Goal: Transaction & Acquisition: Subscribe to service/newsletter

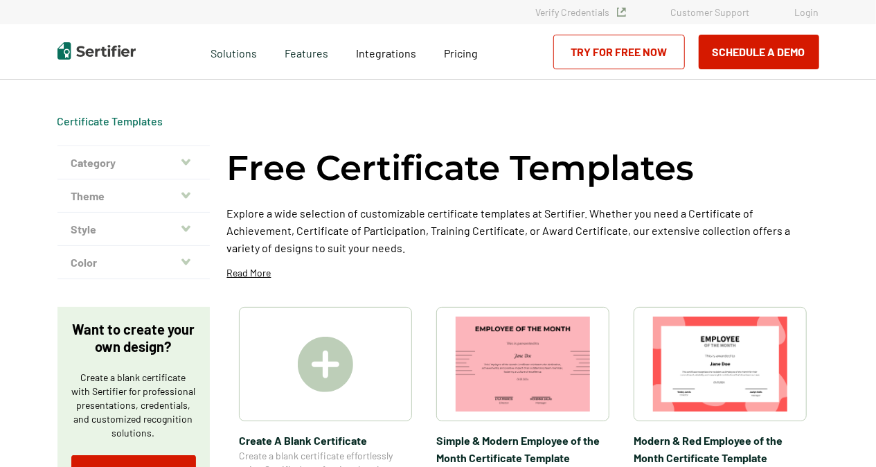
click at [328, 353] on img at bounding box center [325, 364] width 55 height 55
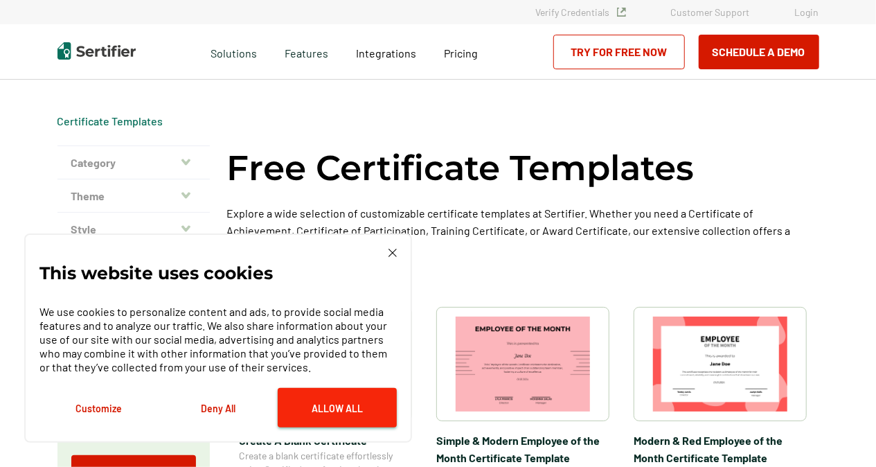
click at [304, 407] on button "Allow All" at bounding box center [337, 407] width 119 height 39
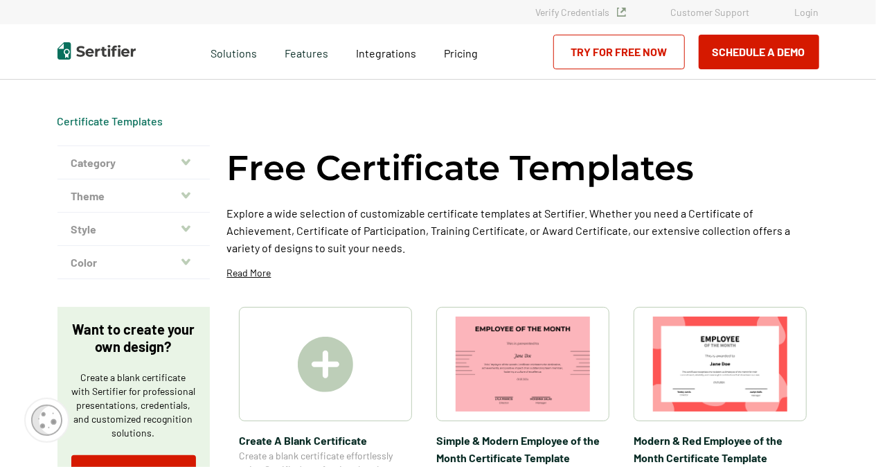
click at [328, 358] on img at bounding box center [325, 364] width 55 height 55
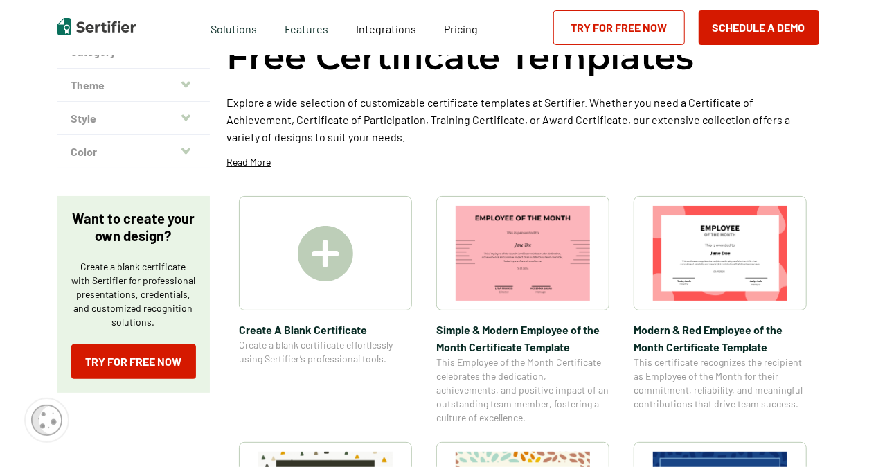
scroll to position [277, 0]
